Goal: Task Accomplishment & Management: Manage account settings

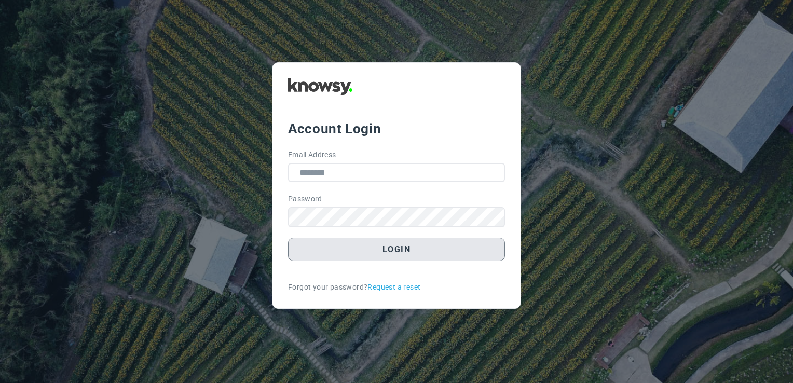
type input "**********"
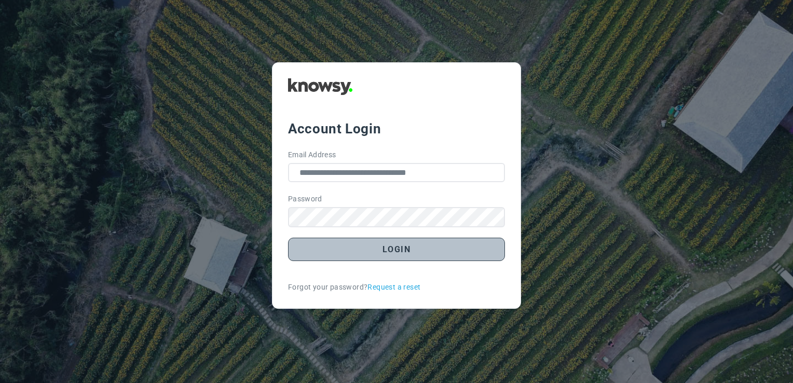
click at [398, 250] on button "Login" at bounding box center [396, 249] width 217 height 23
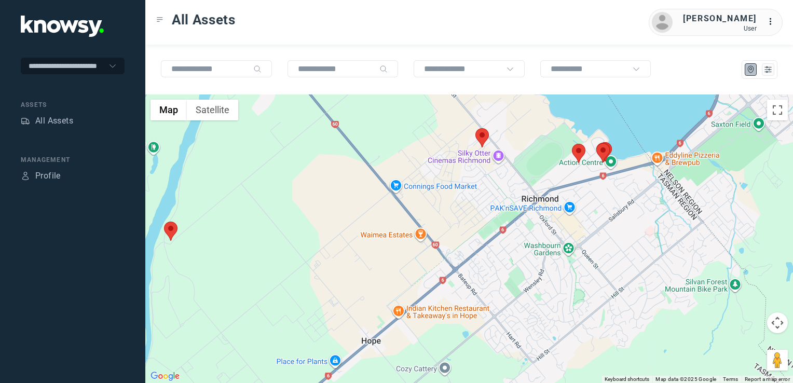
click at [482, 137] on img at bounding box center [481, 137] width 13 height 19
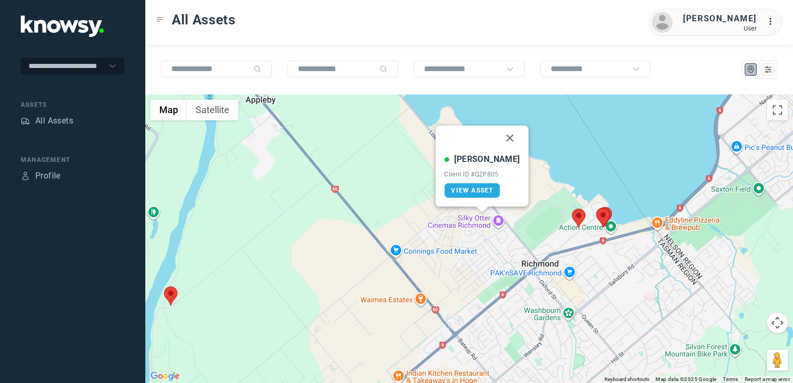
drag, startPoint x: 499, startPoint y: 137, endPoint x: 486, endPoint y: 157, distance: 24.0
click at [499, 137] on button "Close" at bounding box center [510, 138] width 25 height 25
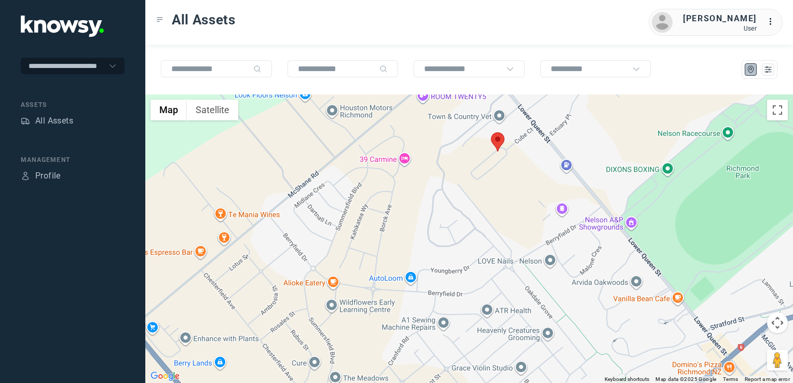
drag, startPoint x: 484, startPoint y: 219, endPoint x: 485, endPoint y: 249, distance: 29.6
click at [485, 249] on div "To navigate, press the arrow keys." at bounding box center [468, 238] width 647 height 288
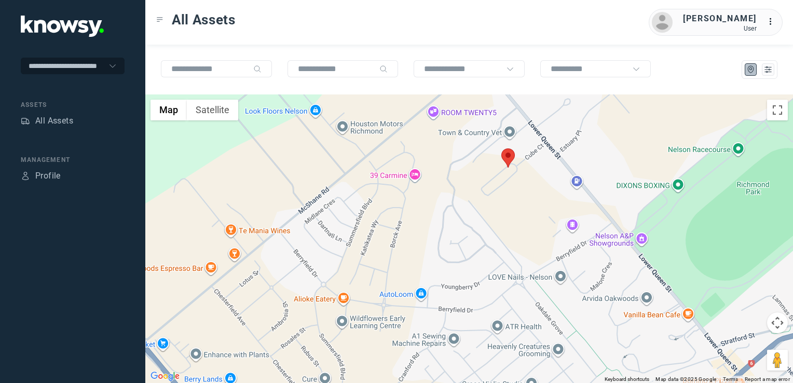
drag, startPoint x: 515, startPoint y: 246, endPoint x: 519, endPoint y: 211, distance: 35.6
click at [519, 211] on div "To navigate, press the arrow keys." at bounding box center [468, 238] width 647 height 288
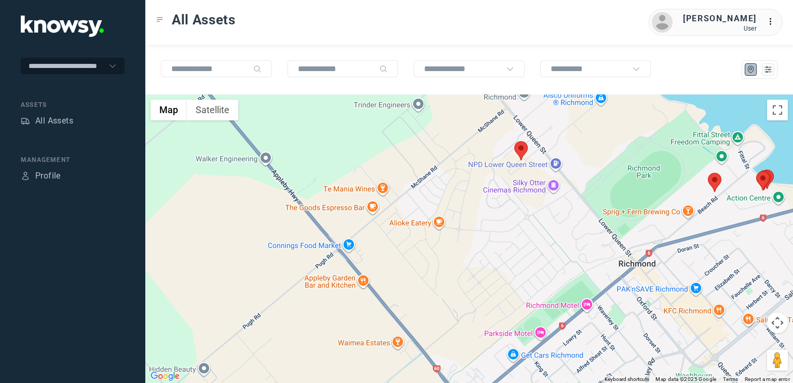
click at [497, 211] on div "To navigate, press the arrow keys." at bounding box center [468, 238] width 647 height 288
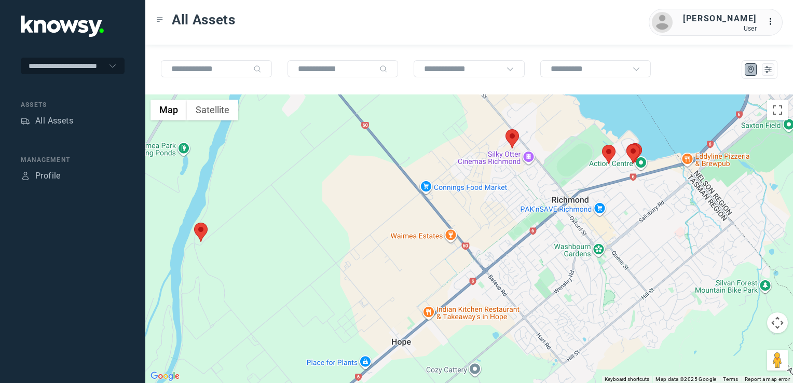
drag, startPoint x: 616, startPoint y: 204, endPoint x: 583, endPoint y: 212, distance: 34.0
click at [591, 209] on div "To navigate, press the arrow keys." at bounding box center [468, 238] width 647 height 288
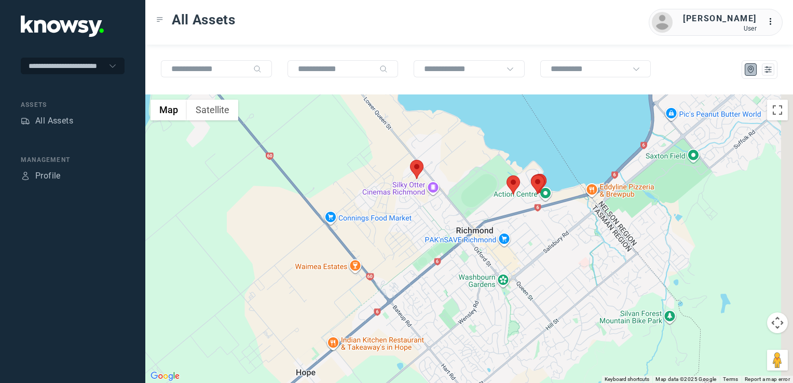
drag, startPoint x: 583, startPoint y: 212, endPoint x: 530, endPoint y: 242, distance: 60.9
click at [536, 238] on div "To navigate, press the arrow keys." at bounding box center [468, 238] width 647 height 288
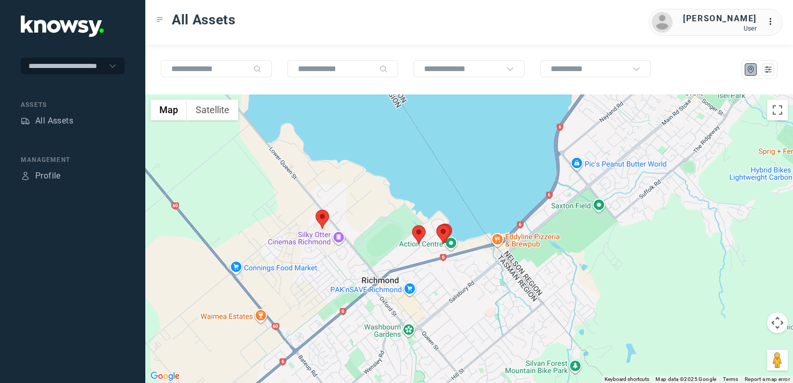
drag, startPoint x: 562, startPoint y: 223, endPoint x: 513, endPoint y: 254, distance: 58.6
click at [518, 251] on div "To navigate, press the arrow keys." at bounding box center [468, 238] width 647 height 288
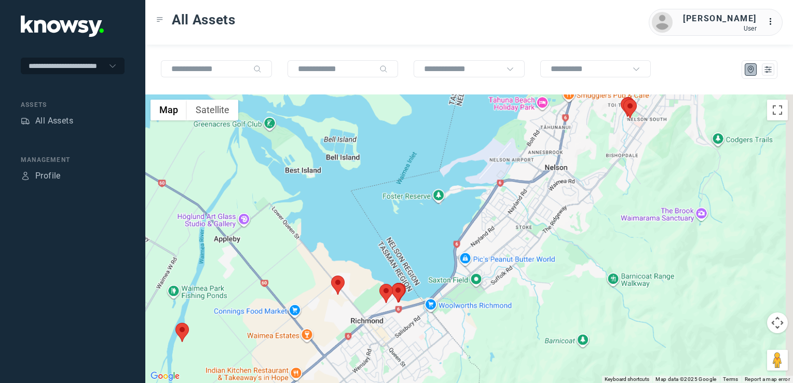
drag, startPoint x: 567, startPoint y: 214, endPoint x: 532, endPoint y: 255, distance: 54.1
click at [532, 254] on div "To navigate, press the arrow keys." at bounding box center [468, 238] width 647 height 288
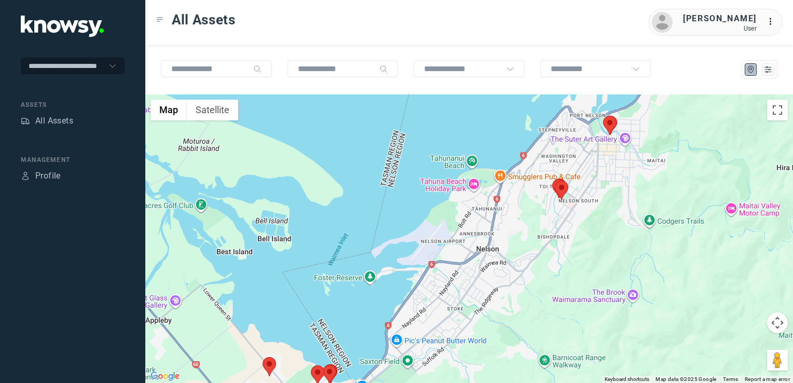
click at [569, 209] on div "To navigate, press the arrow keys." at bounding box center [468, 238] width 647 height 288
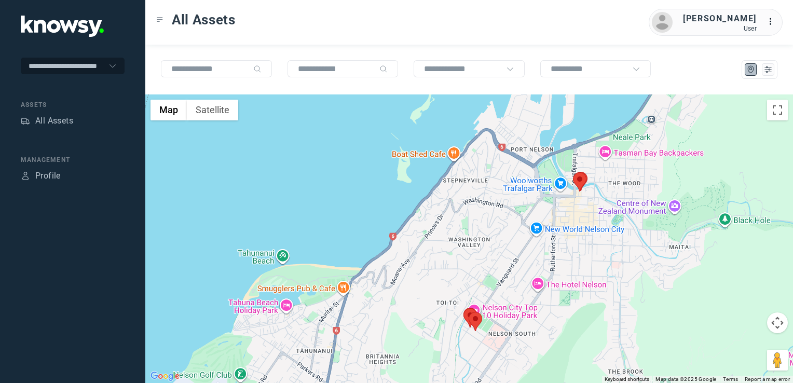
click at [560, 215] on div "To navigate, press the arrow keys." at bounding box center [468, 238] width 647 height 288
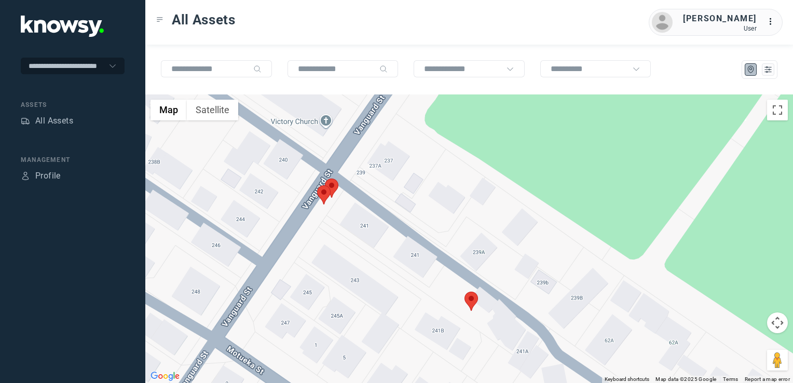
click at [471, 301] on img at bounding box center [470, 301] width 13 height 19
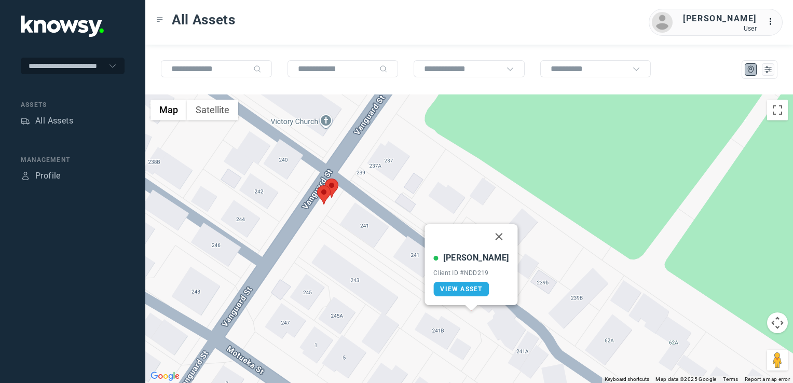
drag, startPoint x: 489, startPoint y: 233, endPoint x: 473, endPoint y: 231, distance: 15.6
click at [489, 233] on button "Close" at bounding box center [499, 236] width 25 height 25
